Goal: Find specific page/section: Find specific page/section

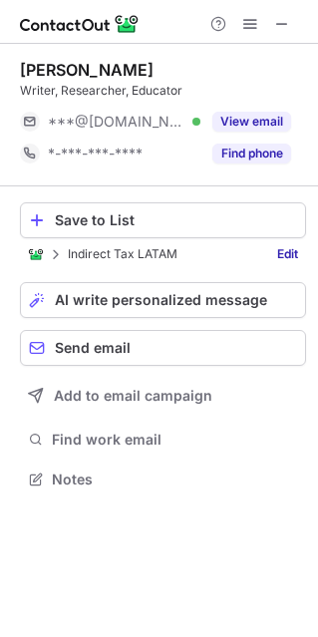
scroll to position [10, 10]
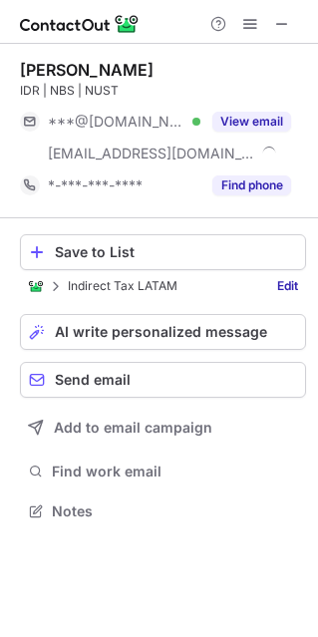
scroll to position [497, 318]
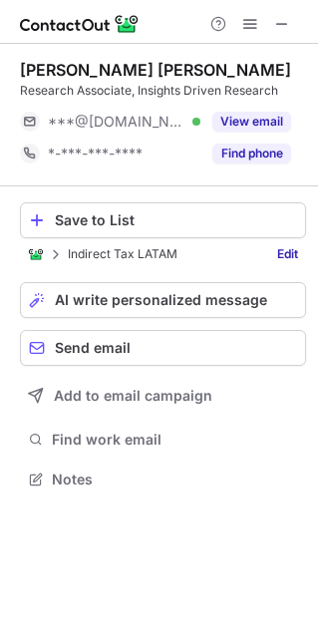
scroll to position [10, 10]
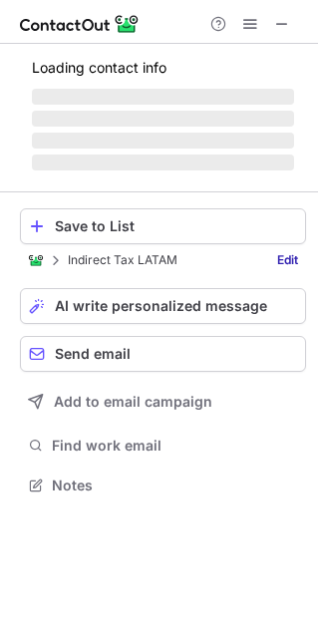
scroll to position [546, 318]
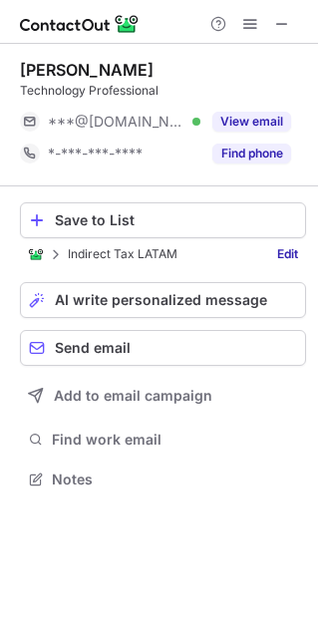
scroll to position [465, 318]
